Goal: Information Seeking & Learning: Learn about a topic

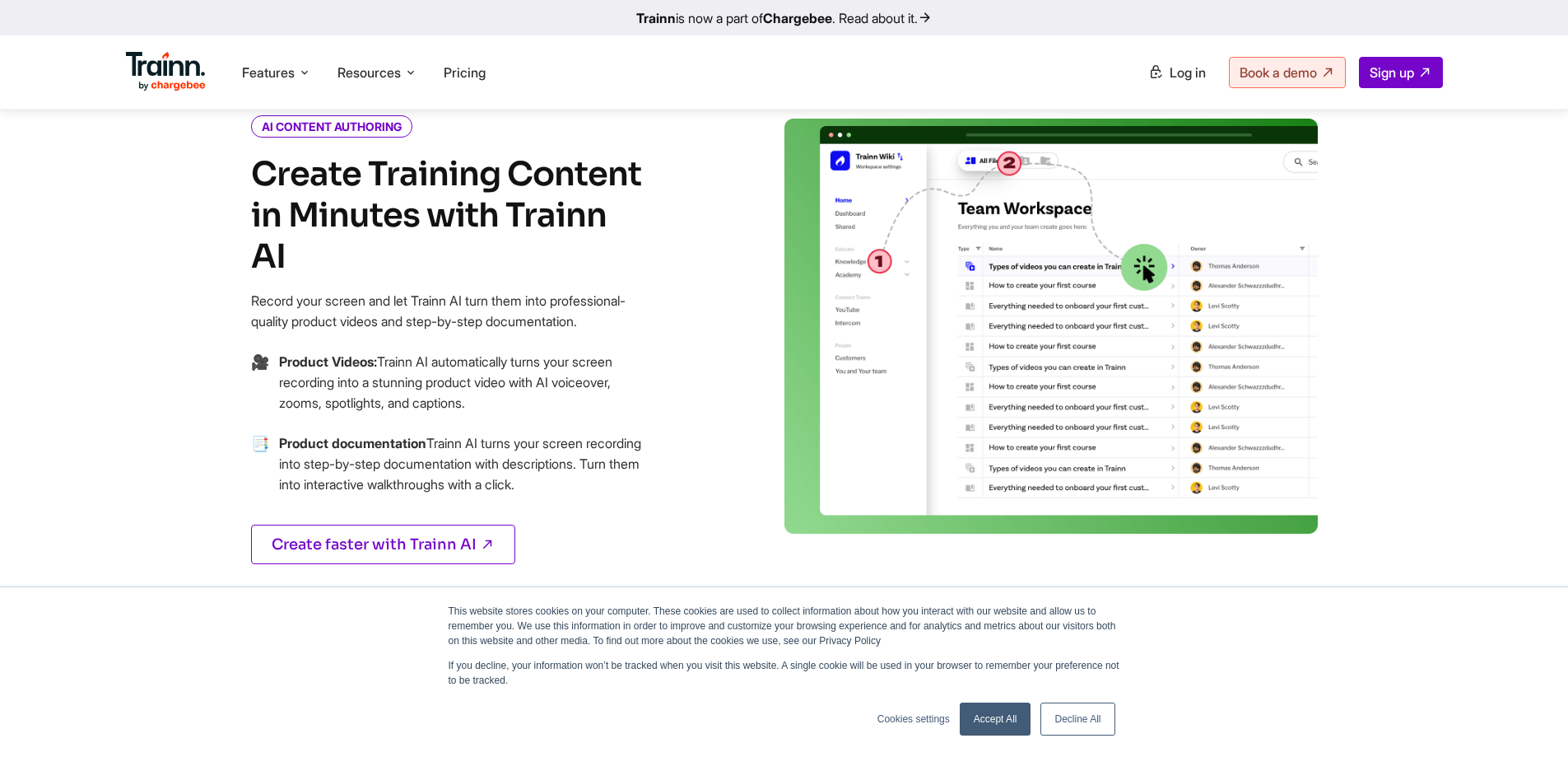
scroll to position [741, 0]
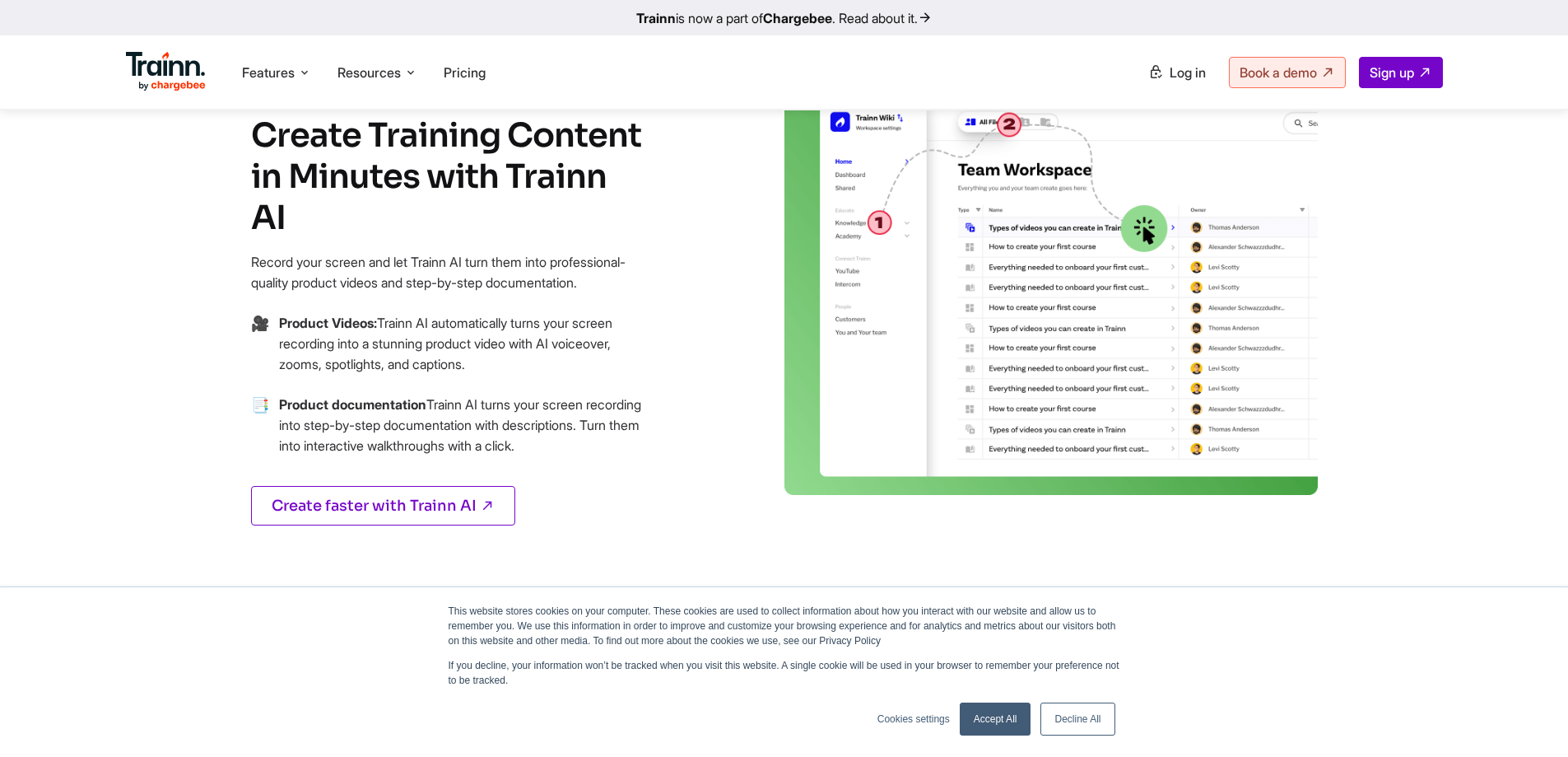
drag, startPoint x: 275, startPoint y: 219, endPoint x: 497, endPoint y: 271, distance: 228.0
click at [501, 270] on p "Record your screen and let Trainn AI turn them into professional-quality produc…" at bounding box center [448, 272] width 395 height 41
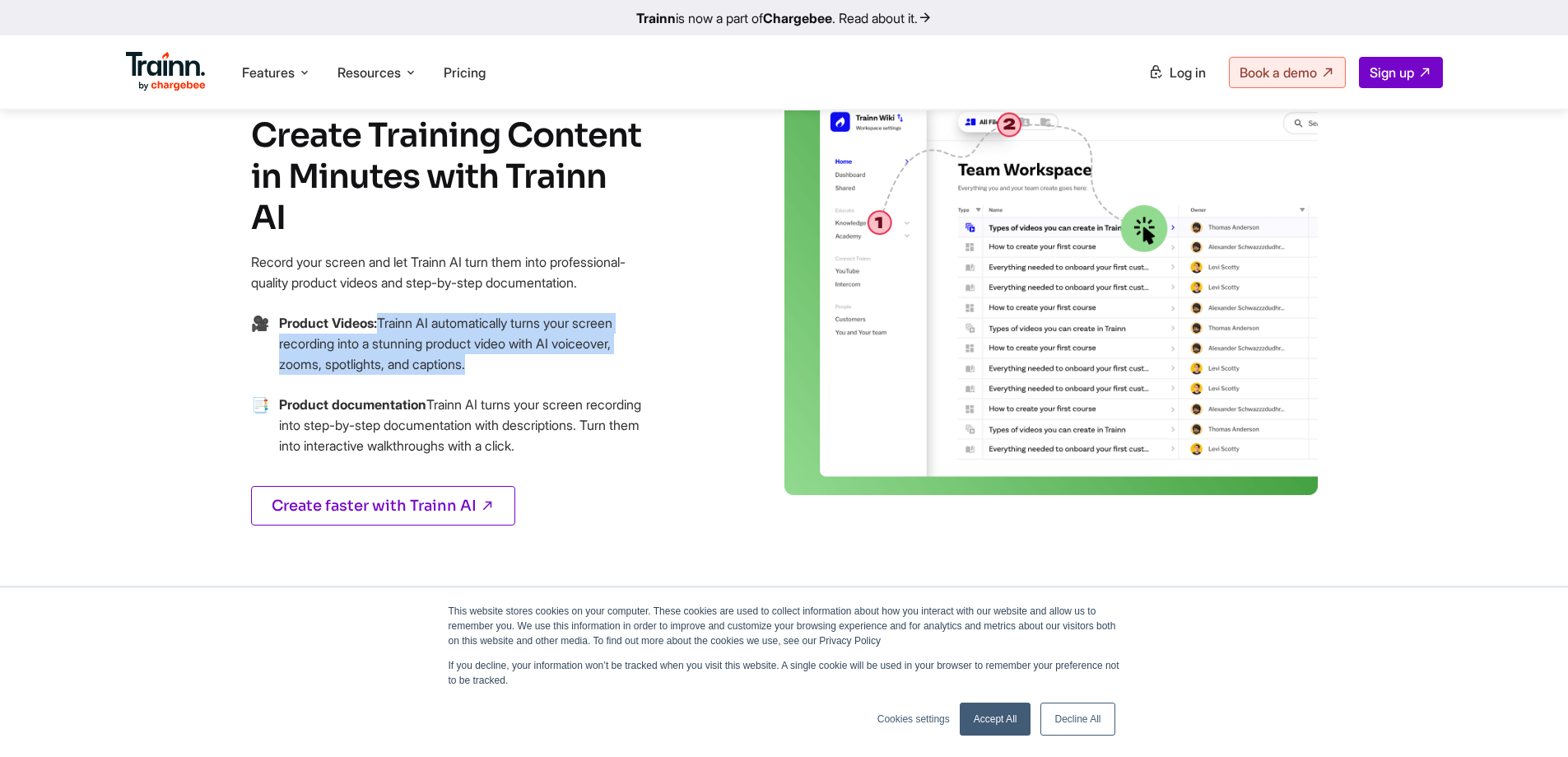
drag, startPoint x: 386, startPoint y: 302, endPoint x: 630, endPoint y: 340, distance: 246.9
click at [631, 340] on p "Product Videos: Trainn AI automatically turns your screen recording into a stun…" at bounding box center [463, 343] width 367 height 62
click at [630, 340] on p "Product Videos: Trainn AI automatically turns your screen recording into a stun…" at bounding box center [463, 343] width 367 height 62
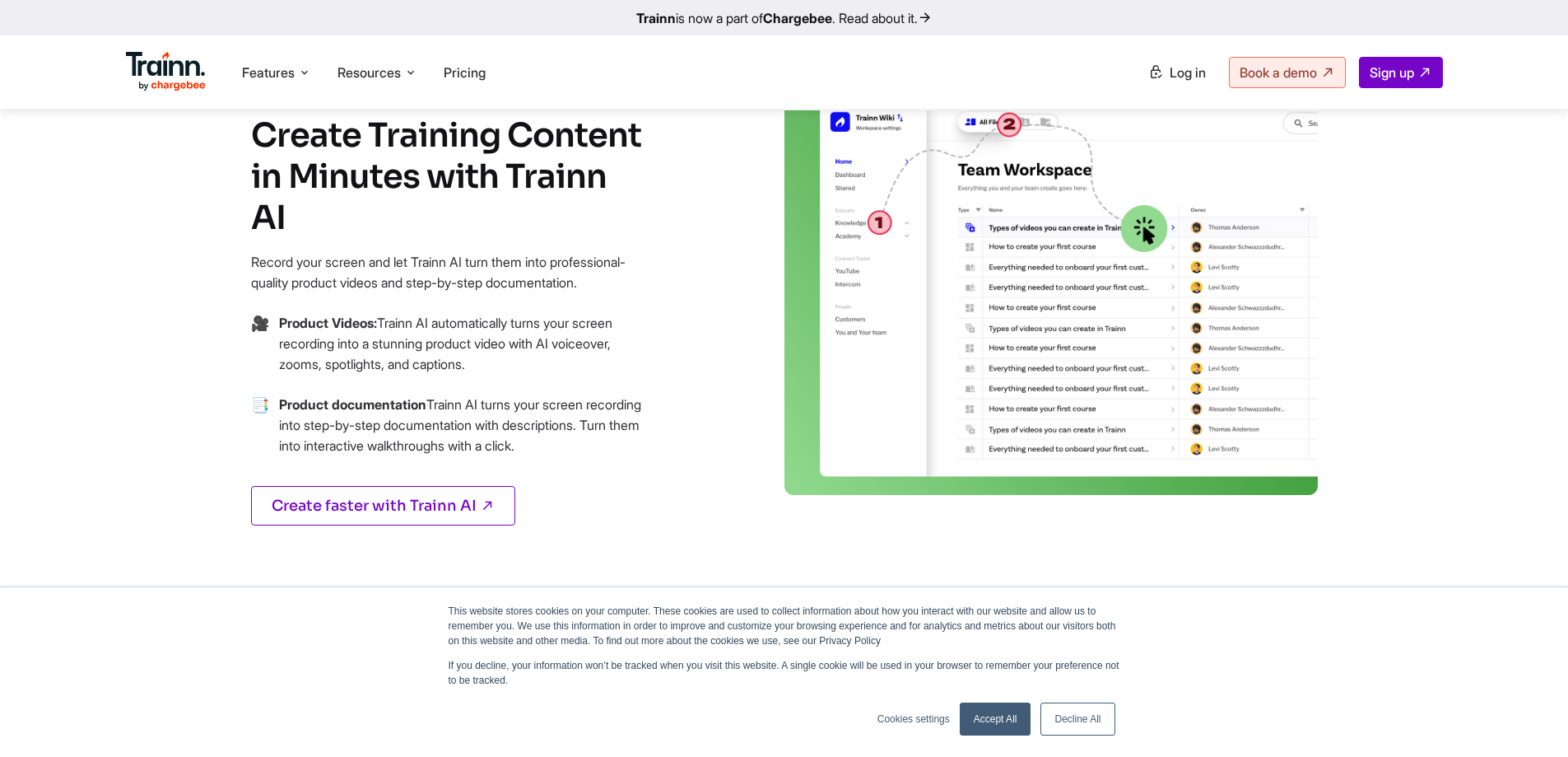
drag, startPoint x: 439, startPoint y: 384, endPoint x: 630, endPoint y: 446, distance: 200.8
click at [636, 444] on p "Product documentation Trainn AI turns your screen recording into step-by-step d…" at bounding box center [463, 425] width 367 height 62
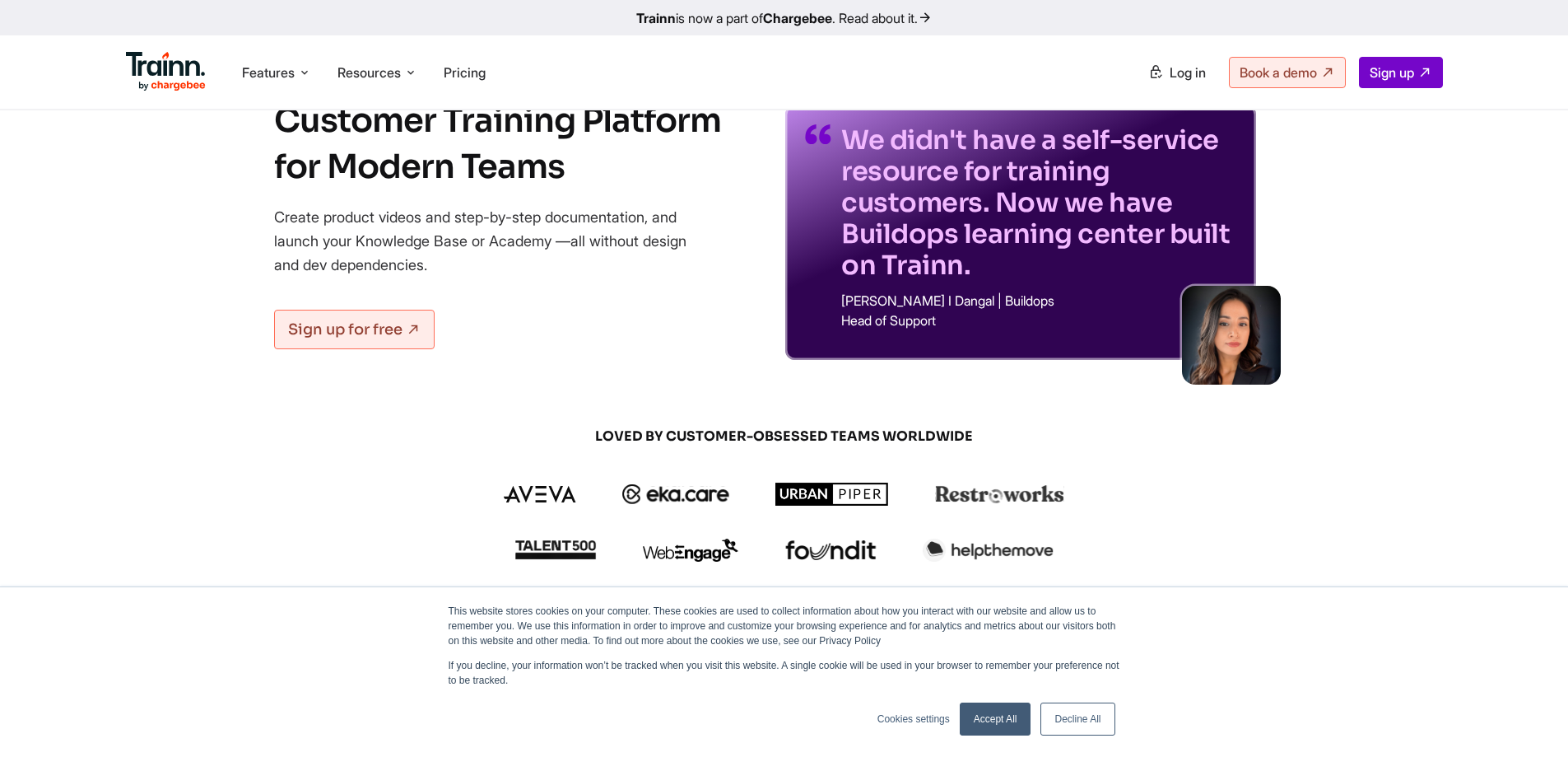
scroll to position [0, 0]
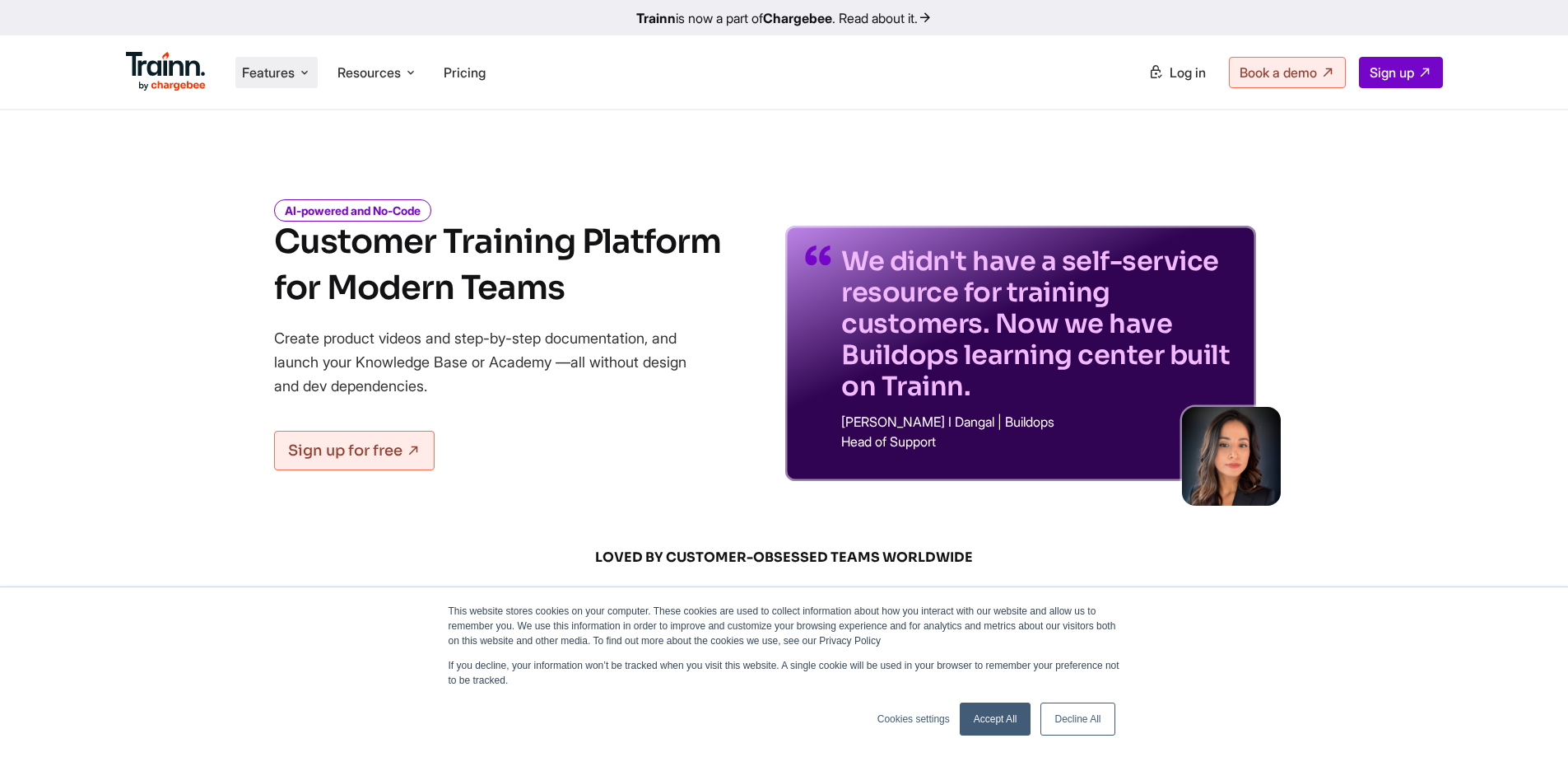
click at [303, 77] on icon at bounding box center [304, 73] width 13 height 17
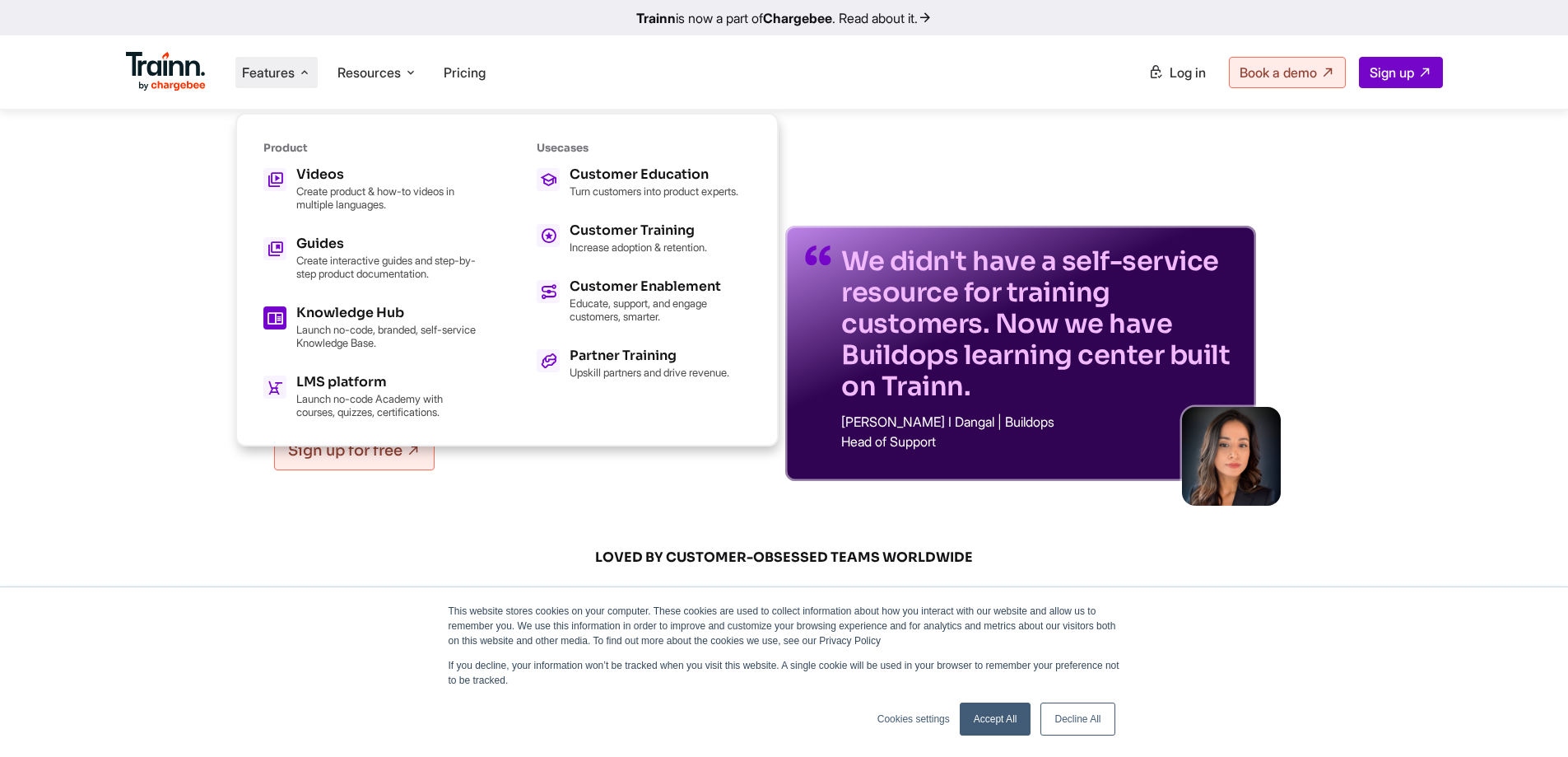
click at [334, 312] on h5 "Knowledge Hub" at bounding box center [386, 313] width 181 height 13
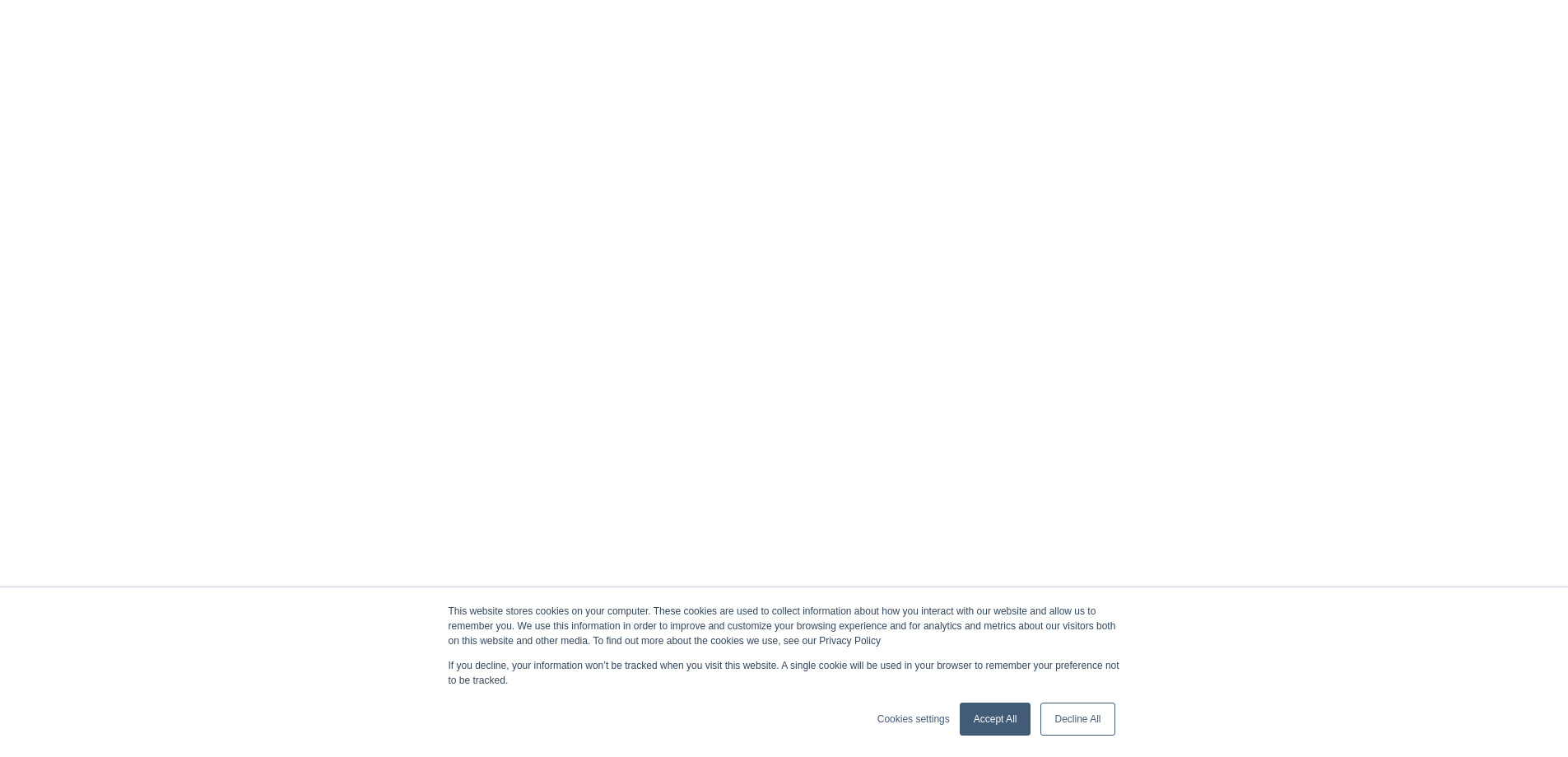
click at [335, 312] on h5 "Knowledge Hub" at bounding box center [386, 313] width 181 height 13
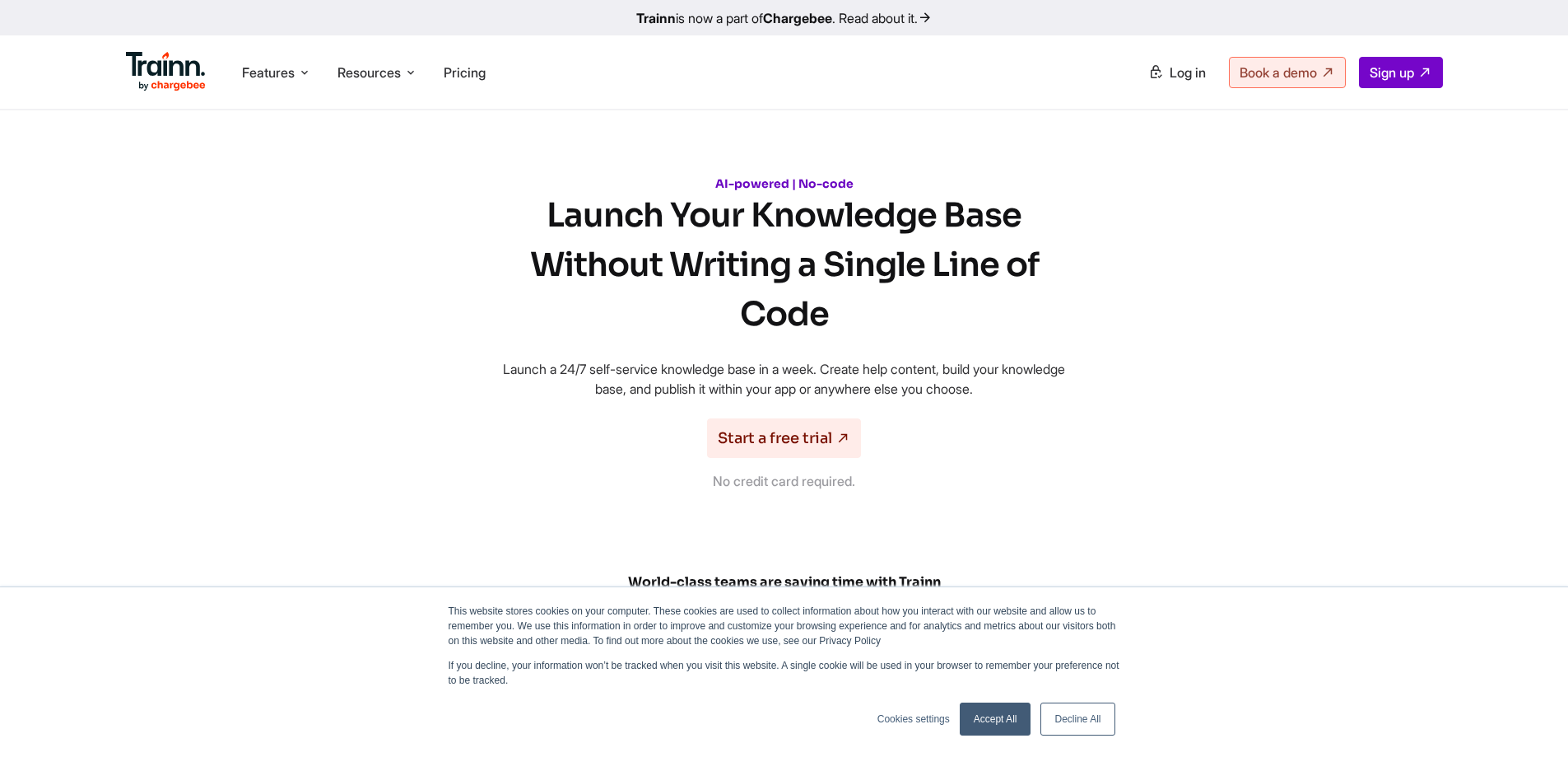
drag, startPoint x: 569, startPoint y: 368, endPoint x: 846, endPoint y: 414, distance: 280.8
click at [846, 414] on div "AI-powered | No-code Launch Your Knowledge Base Without Writing a Single Line o…" at bounding box center [784, 333] width 593 height 314
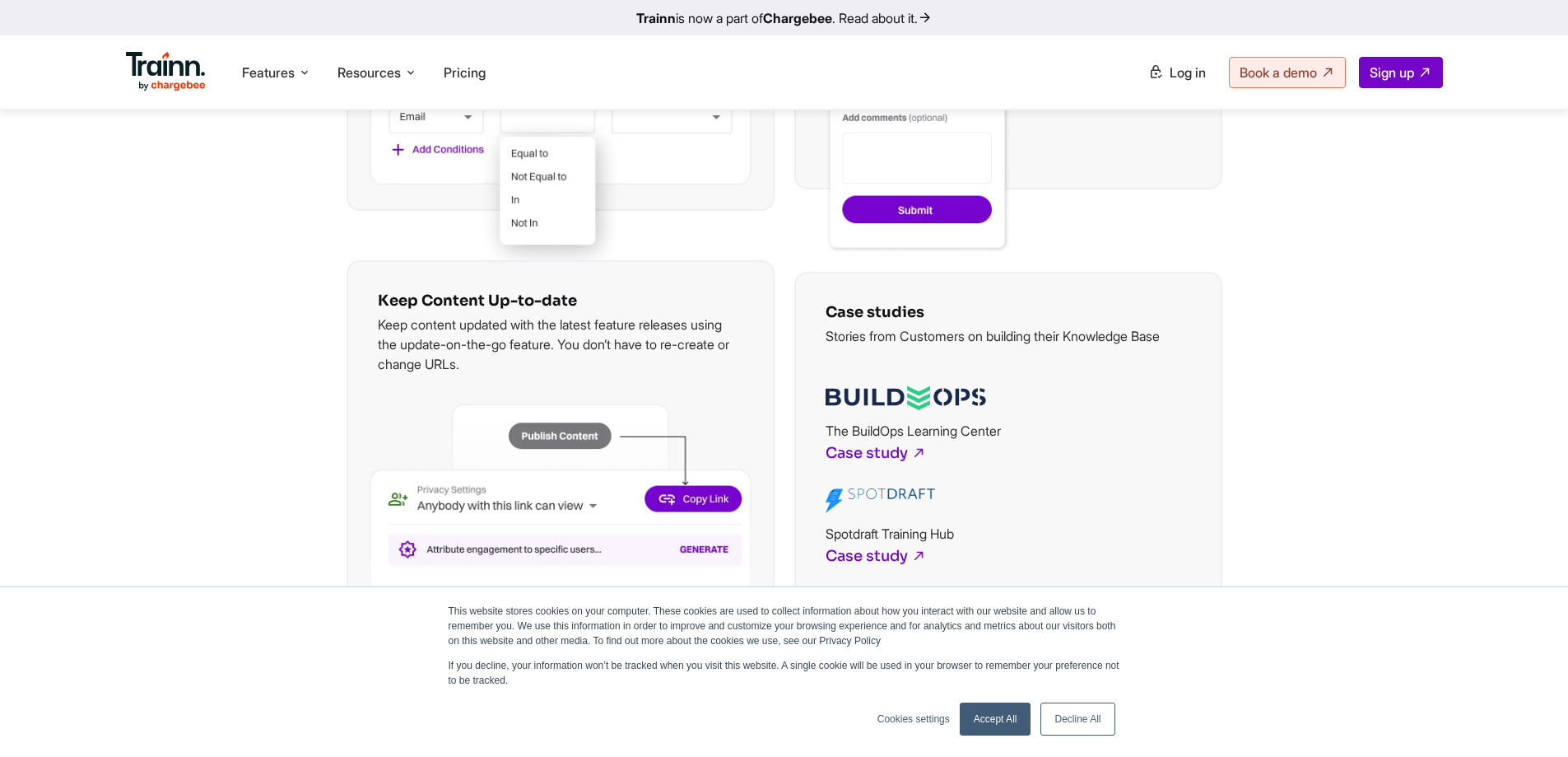
scroll to position [3870, 0]
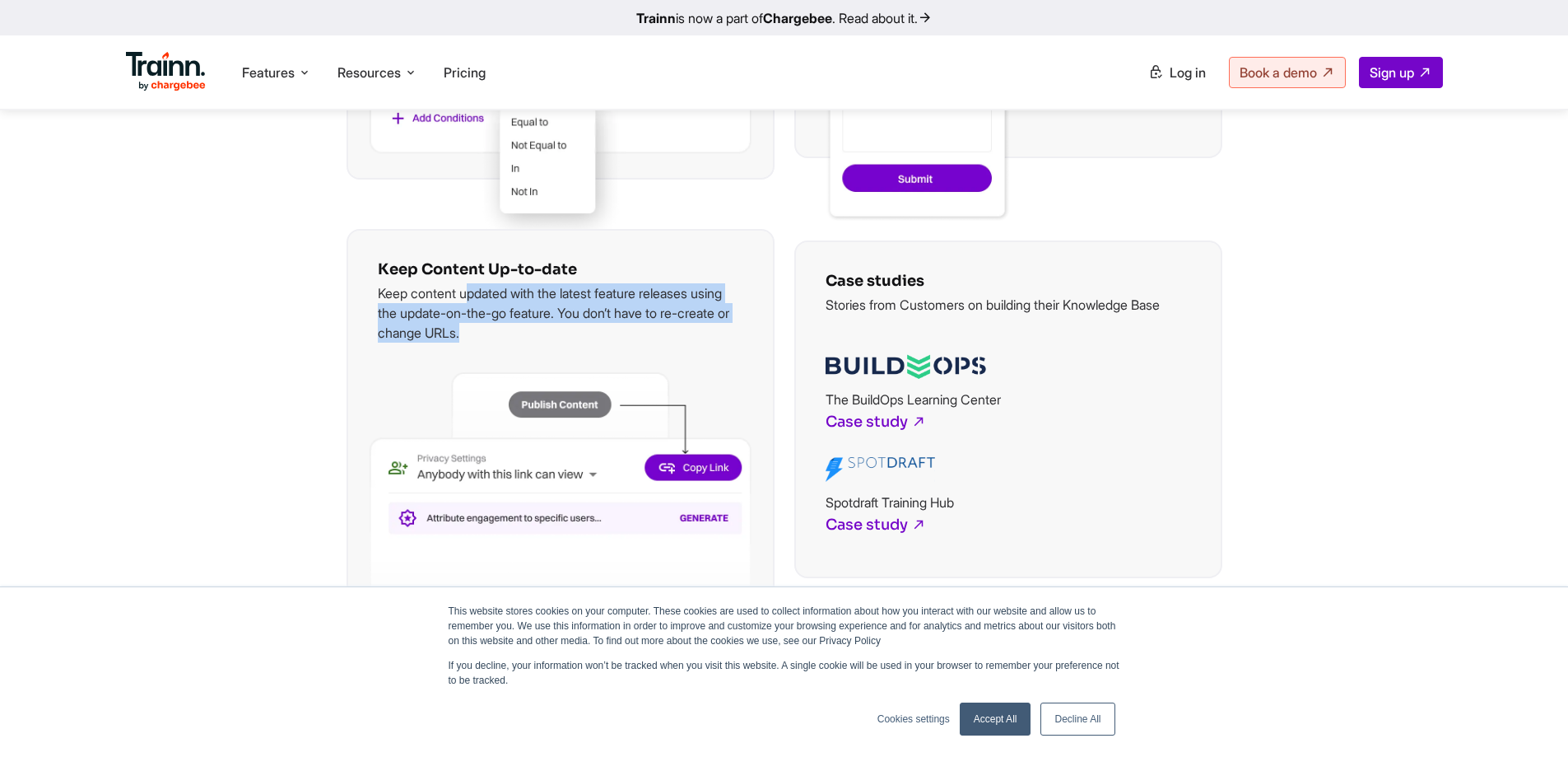
drag, startPoint x: 474, startPoint y: 294, endPoint x: 563, endPoint y: 337, distance: 98.8
click at [563, 337] on p "Keep content updated with the latest feature releases using the update-on-the-g…" at bounding box center [560, 313] width 365 height 59
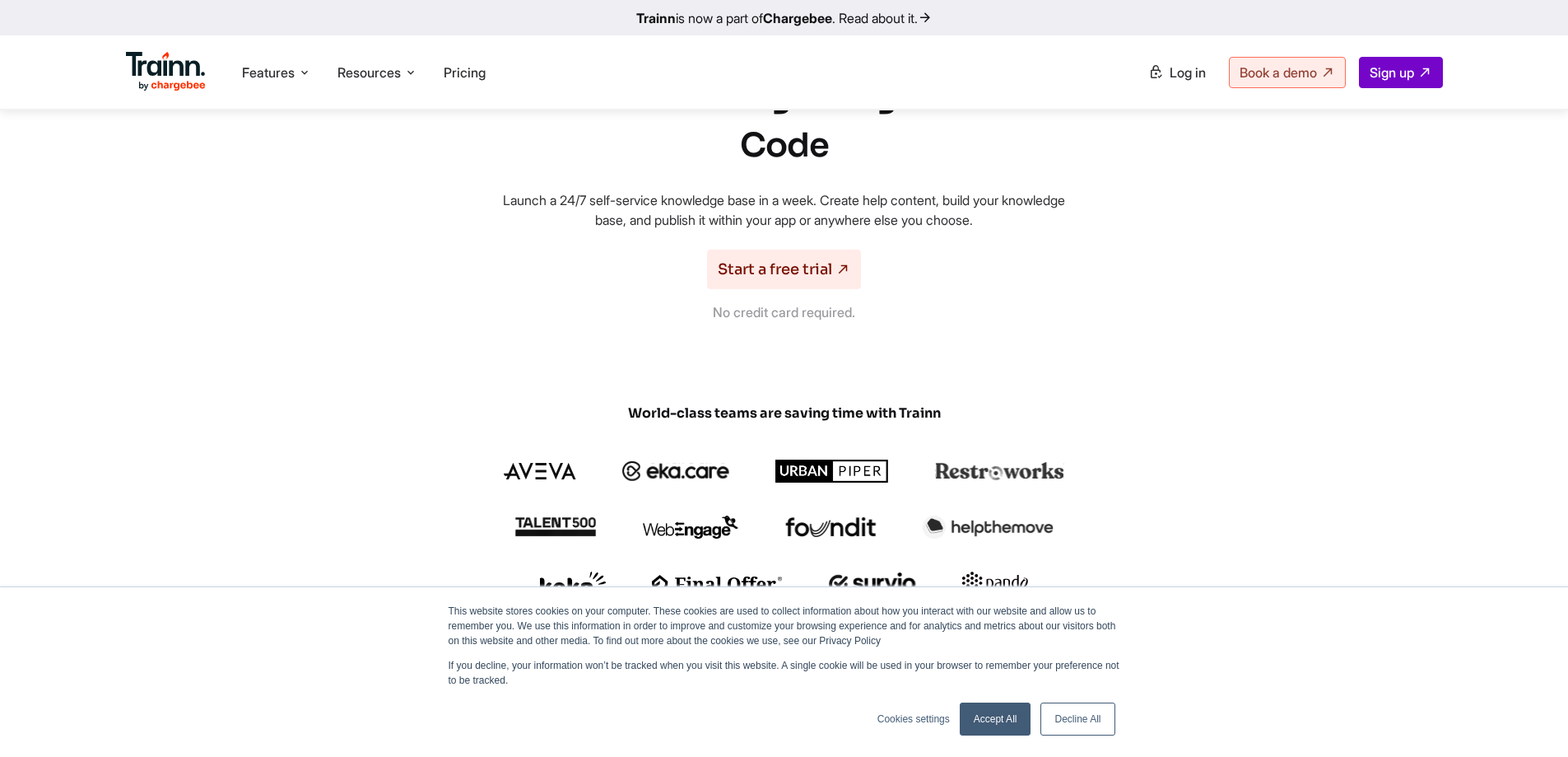
scroll to position [0, 0]
